Goal: Task Accomplishment & Management: Use online tool/utility

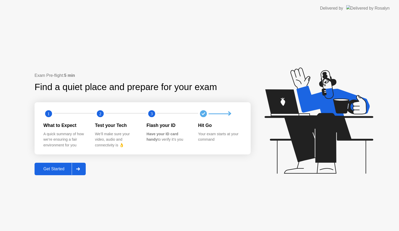
click at [57, 161] on div "Exam Pre-flight: 5 min Find a quiet place and prepare for your exam 1 2 3 What …" at bounding box center [143, 123] width 216 height 103
click at [58, 173] on button "Get Started" at bounding box center [60, 169] width 51 height 12
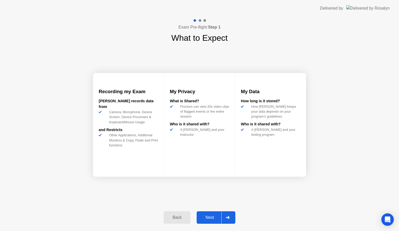
click at [211, 216] on div "Next" at bounding box center [209, 217] width 23 height 5
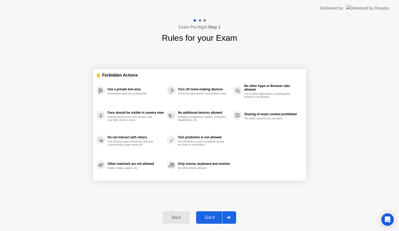
click at [211, 216] on div "Got it" at bounding box center [209, 217] width 24 height 5
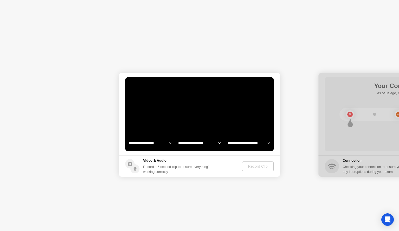
select select "**********"
select select "*******"
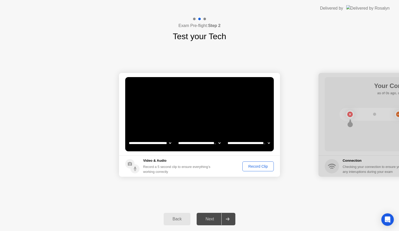
click at [254, 166] on div "Record Clip" at bounding box center [258, 166] width 28 height 4
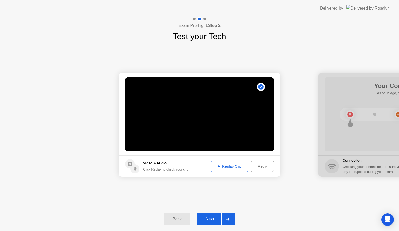
click at [233, 167] on div "Replay Clip" at bounding box center [230, 166] width 34 height 4
click at [255, 166] on div "Retry" at bounding box center [261, 166] width 19 height 4
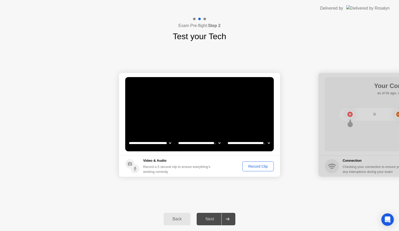
click at [255, 166] on div "Record Clip" at bounding box center [258, 166] width 28 height 4
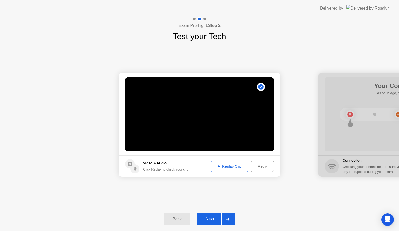
click at [230, 165] on div "Replay Clip" at bounding box center [230, 166] width 34 height 4
click at [213, 223] on button "Next" at bounding box center [215, 219] width 39 height 12
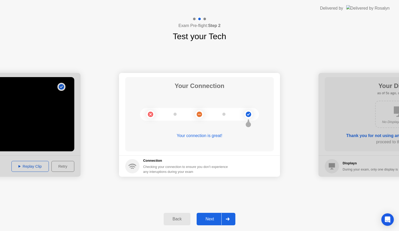
click at [214, 221] on div "Next" at bounding box center [209, 219] width 23 height 5
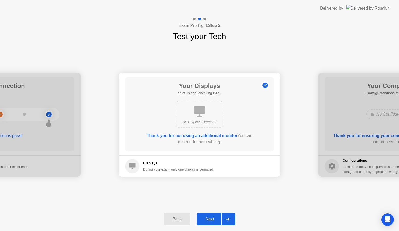
click at [214, 221] on div "Next" at bounding box center [209, 219] width 23 height 5
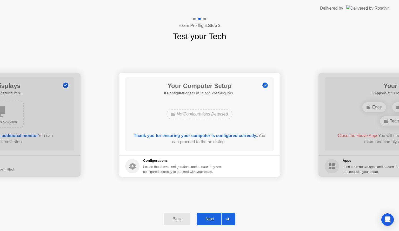
click at [214, 221] on div "Next" at bounding box center [209, 219] width 23 height 5
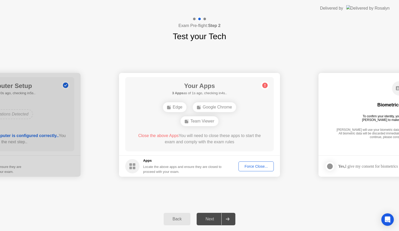
click at [254, 164] on div "Force Close..." at bounding box center [256, 166] width 32 height 4
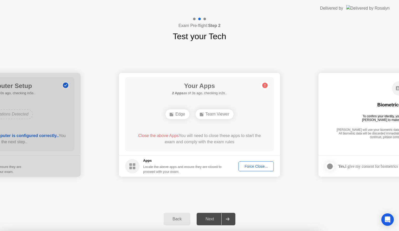
click at [337, 203] on div "**********" at bounding box center [199, 125] width 399 height 165
click at [247, 165] on div "Force Close..." at bounding box center [256, 166] width 32 height 4
click at [218, 217] on div "Next" at bounding box center [209, 219] width 23 height 5
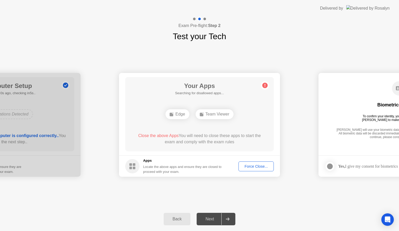
click at [218, 217] on div "Next" at bounding box center [209, 219] width 23 height 5
click at [215, 221] on div "Next" at bounding box center [209, 219] width 23 height 5
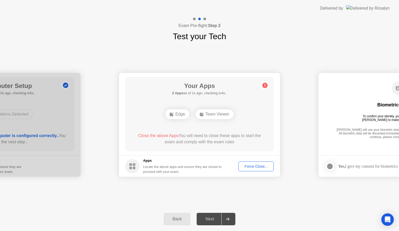
click at [215, 221] on div "Next" at bounding box center [209, 219] width 23 height 5
click at [247, 165] on div "Force Close..." at bounding box center [256, 166] width 32 height 4
click at [229, 219] on icon at bounding box center [228, 218] width 4 height 3
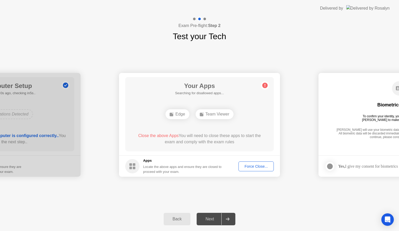
click at [229, 219] on icon at bounding box center [228, 218] width 4 height 3
click at [229, 219] on body "**********" at bounding box center [199, 115] width 399 height 231
click at [173, 114] on icon at bounding box center [171, 114] width 4 height 4
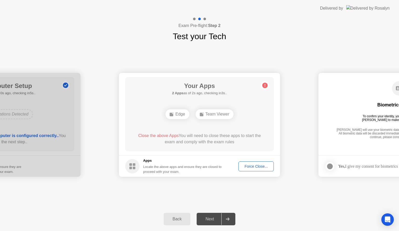
click at [173, 114] on icon at bounding box center [171, 114] width 4 height 4
click at [268, 86] on icon at bounding box center [265, 85] width 8 height 8
click at [267, 85] on circle at bounding box center [264, 85] width 5 height 5
click at [90, 201] on div "**********" at bounding box center [199, 125] width 399 height 165
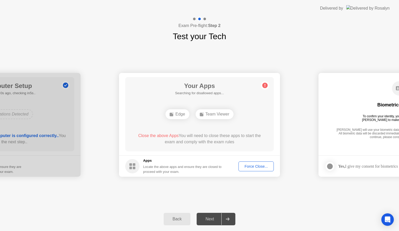
click at [206, 115] on div "Team Viewer" at bounding box center [214, 114] width 38 height 10
click at [238, 106] on div "Your Apps 2 Apps as of 0s ago, checking in5s.. Edge Team Viewer Close the above…" at bounding box center [199, 114] width 148 height 74
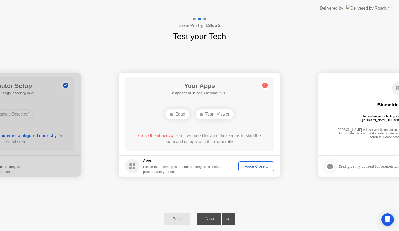
drag, startPoint x: 238, startPoint y: 106, endPoint x: 258, endPoint y: 143, distance: 42.2
click at [241, 111] on div "Your Apps 2 Apps as of 0s ago, checking in5s.. Edge Team Viewer Close the above…" at bounding box center [199, 114] width 148 height 74
drag, startPoint x: 261, startPoint y: 158, endPoint x: 260, endPoint y: 165, distance: 7.1
click at [260, 165] on footer "Apps Locate the above apps and ensure they are closed to proceed with your exam…" at bounding box center [199, 165] width 161 height 21
click at [260, 165] on div "Force Close..." at bounding box center [256, 166] width 32 height 4
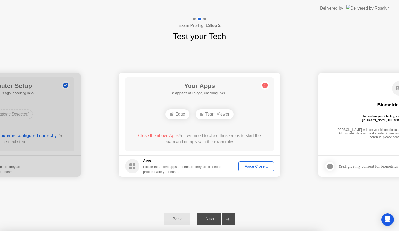
click at [260, 231] on div at bounding box center [199, 231] width 399 height 0
click at [359, 2] on div "Delivered by" at bounding box center [355, 8] width 70 height 17
